Goal: Task Accomplishment & Management: Manage account settings

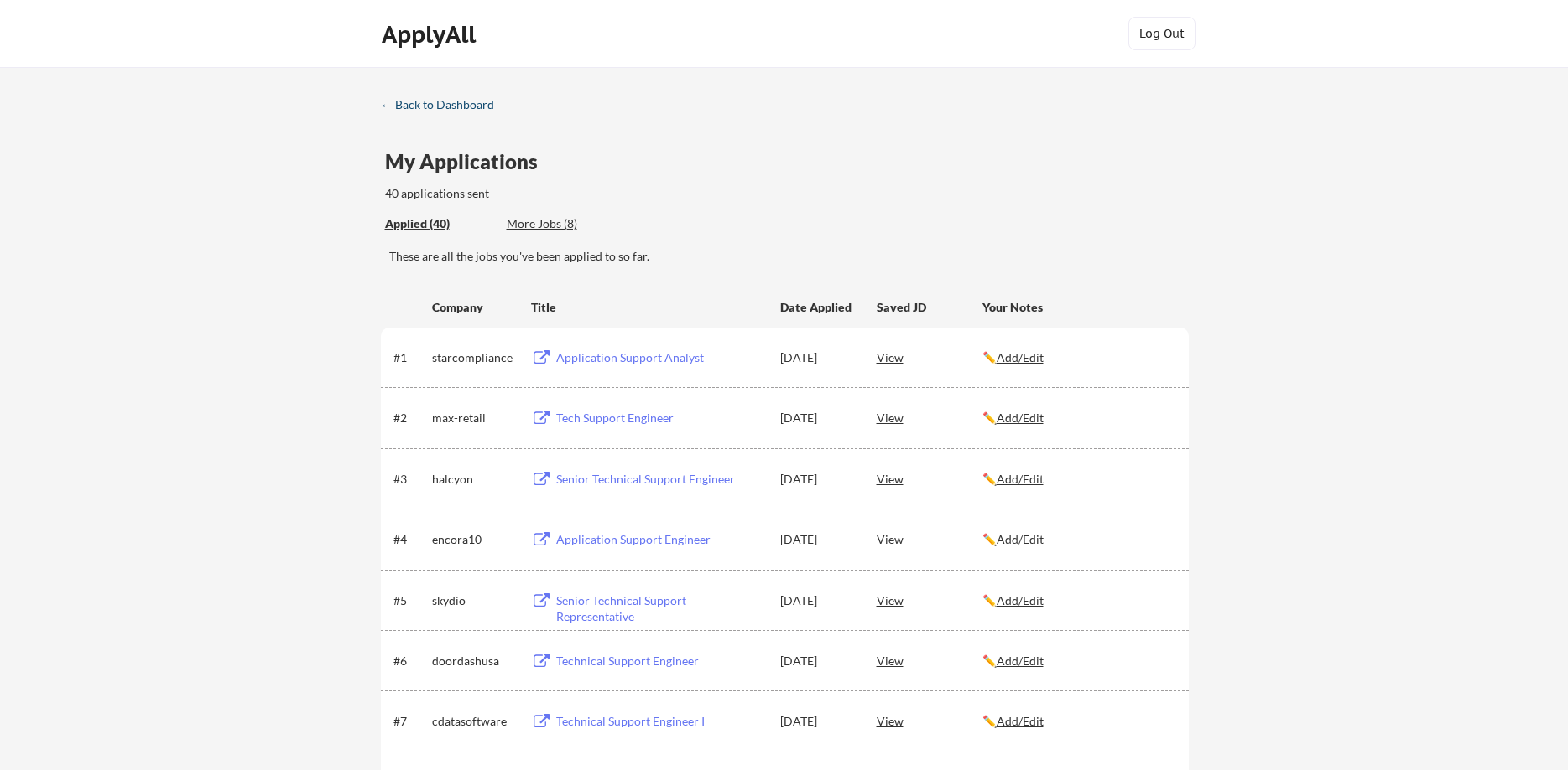
click at [419, 107] on div "← Back to Dashboard" at bounding box center [443, 105] width 126 height 12
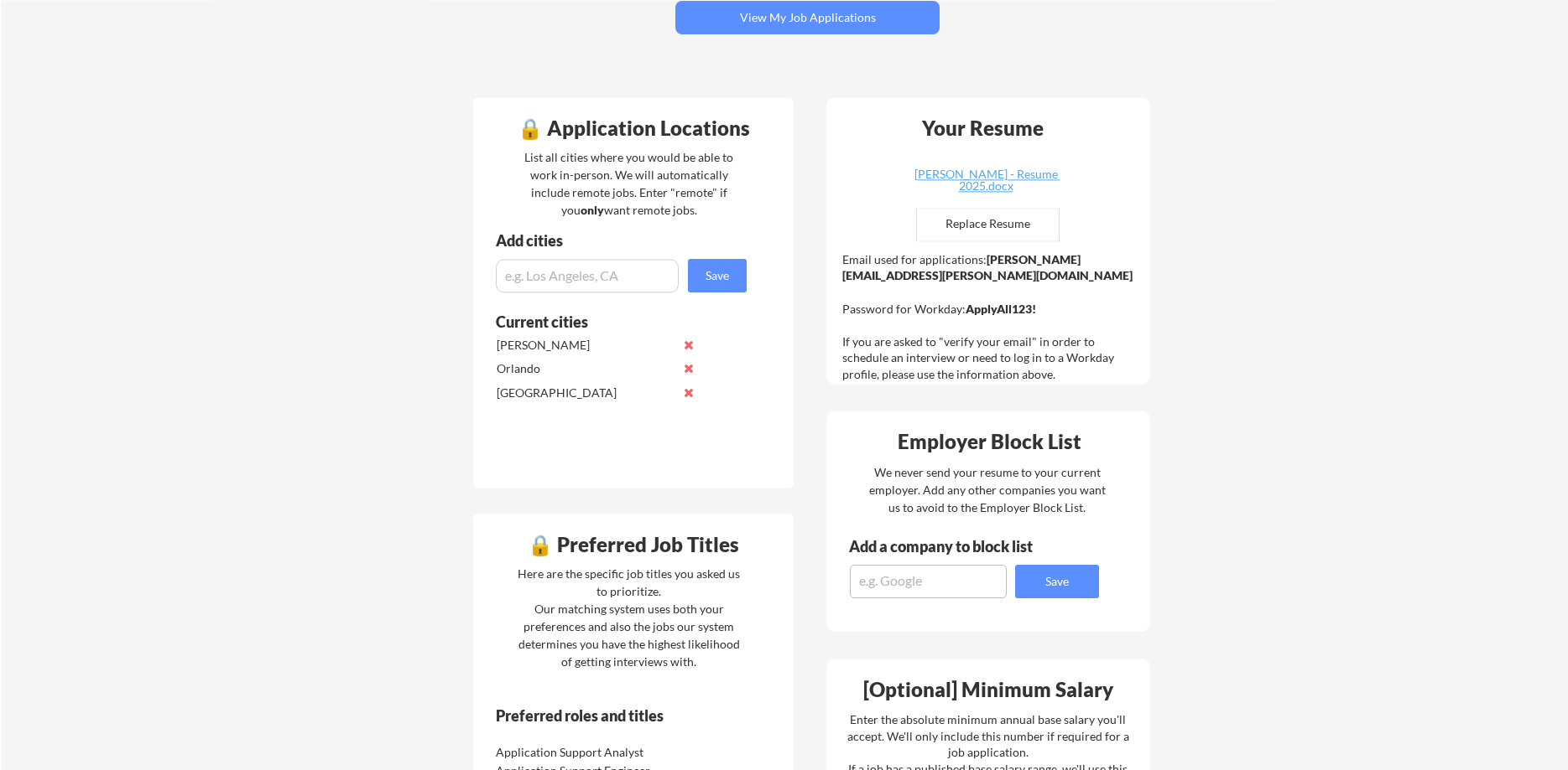
scroll to position [171, 0]
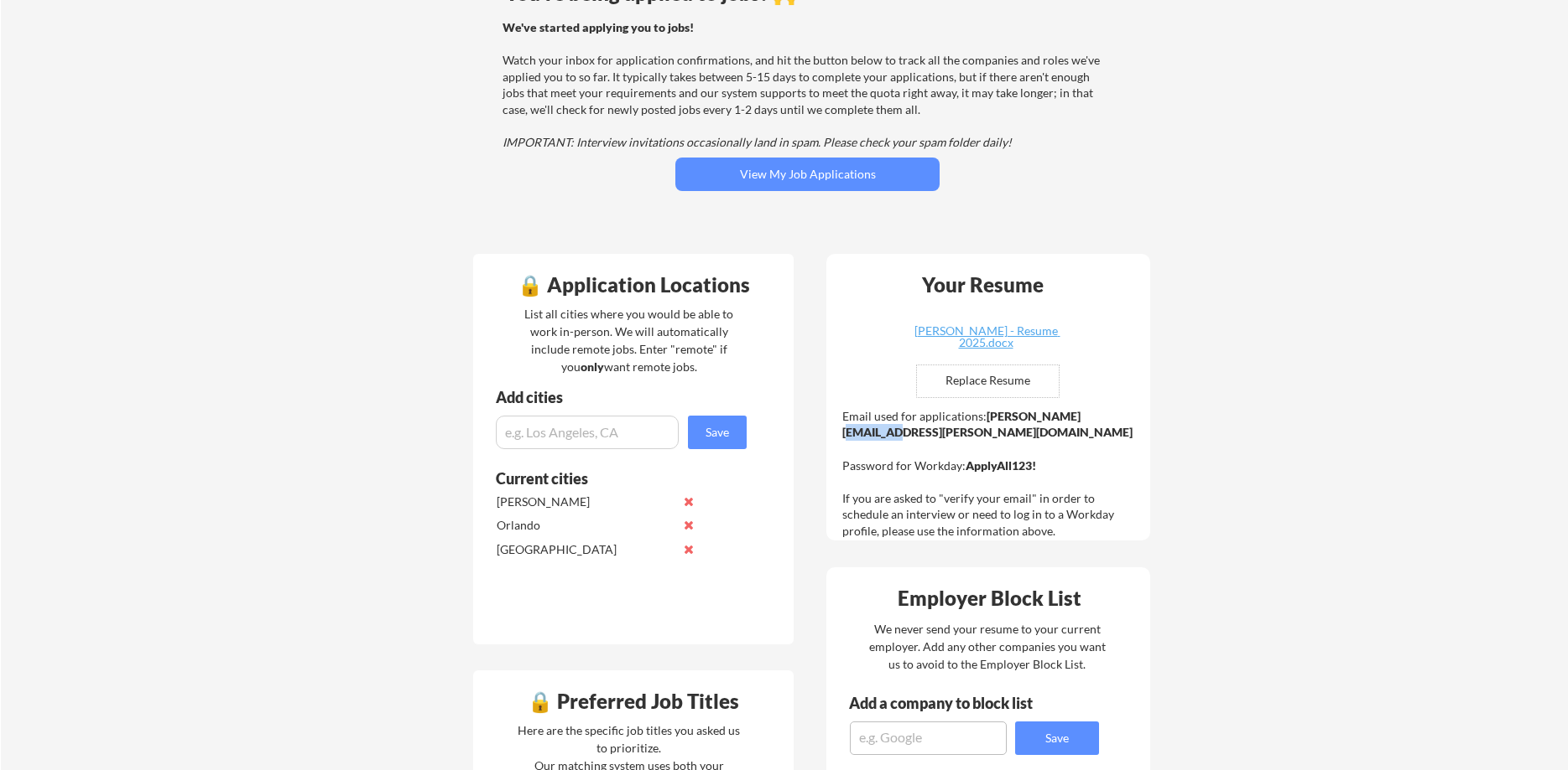
drag, startPoint x: 1067, startPoint y: 419, endPoint x: 1108, endPoint y: 419, distance: 41.0
click at [1108, 419] on strong "daniel.rosero@mailflux.com" at bounding box center [988, 424] width 291 height 31
copy strong "mailflux"
drag, startPoint x: 983, startPoint y: 417, endPoint x: 1116, endPoint y: 425, distance: 133.2
click at [1116, 425] on div "Email used for applications: daniel.rosero@mailflux.com Password for Workday: A…" at bounding box center [991, 474] width 296 height 132
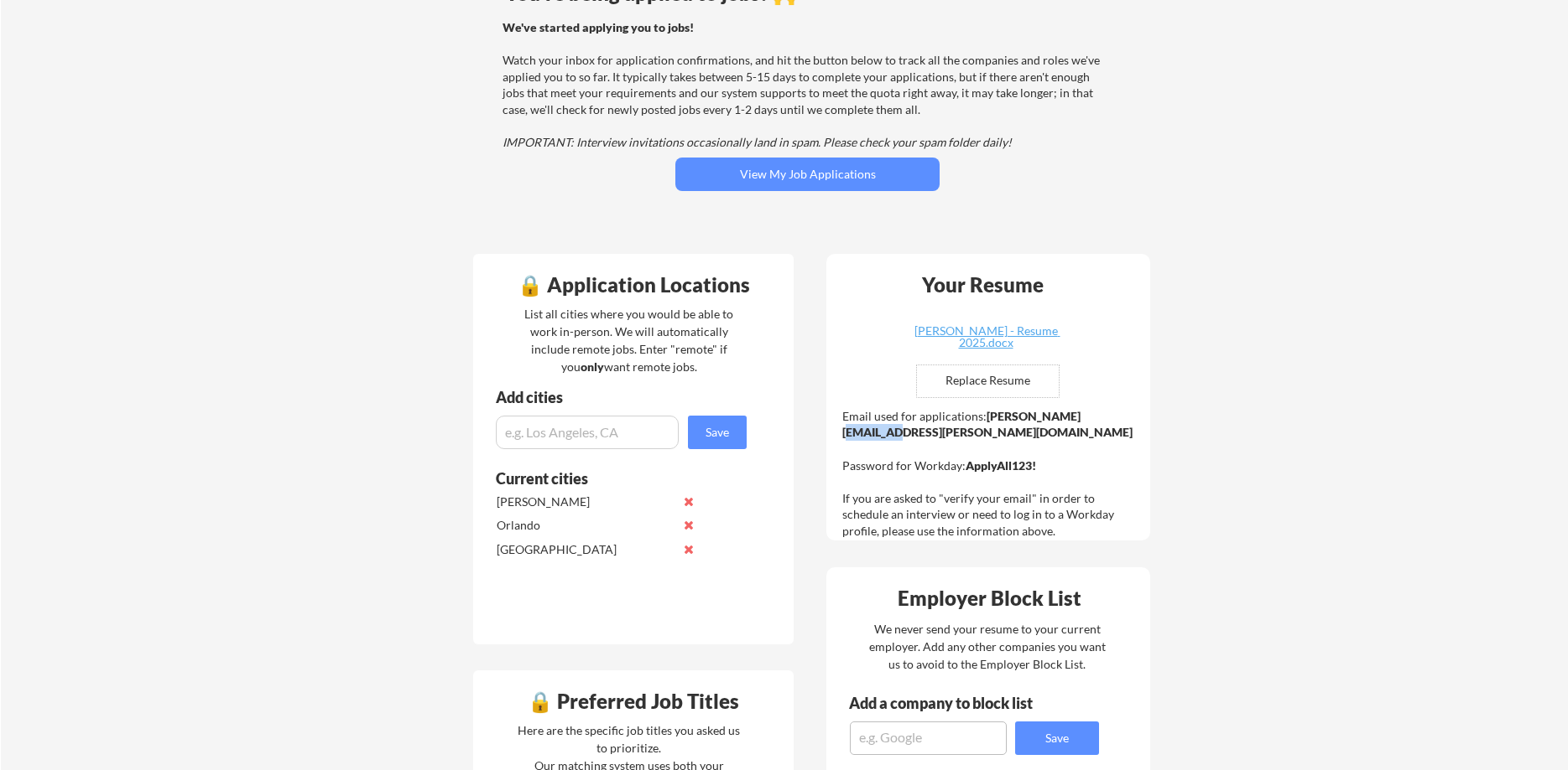
copy div "daniel.rosero@mailflux.com"
click at [1057, 335] on div "Daniel Rosero - Resume 2025.docx" at bounding box center [985, 336] width 200 height 23
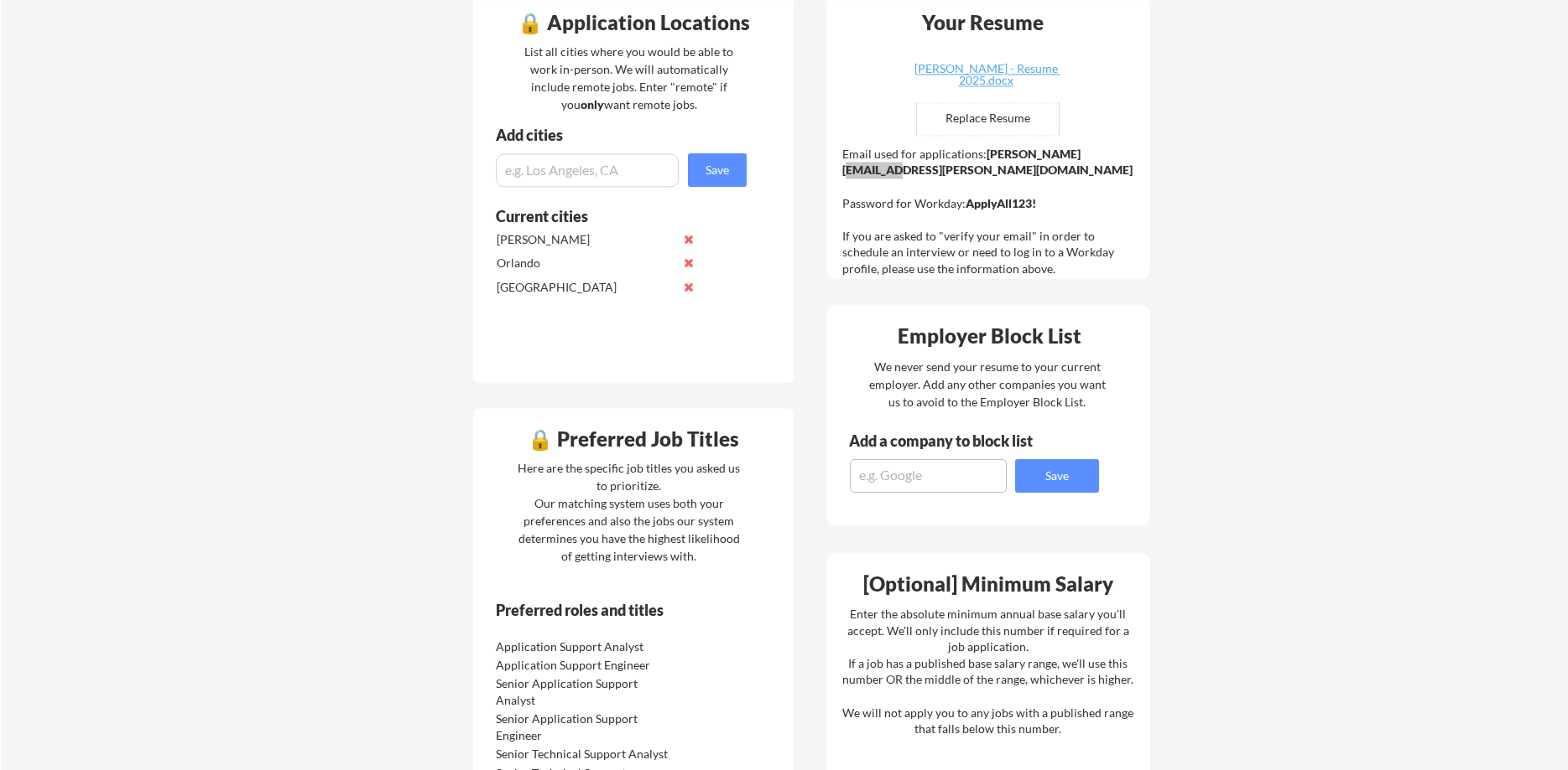
scroll to position [427, 0]
